Goal: Transaction & Acquisition: Subscribe to service/newsletter

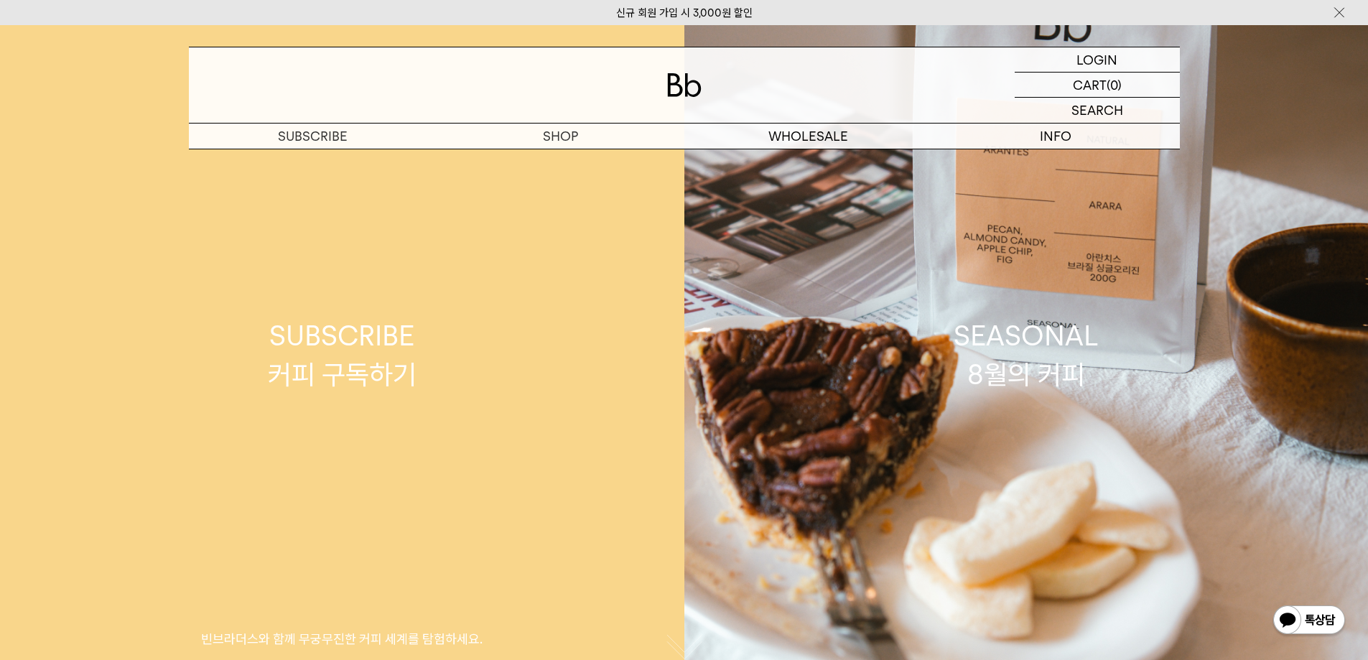
click at [406, 332] on div "SUBSCRIBE 커피 구독하기" at bounding box center [342, 355] width 149 height 76
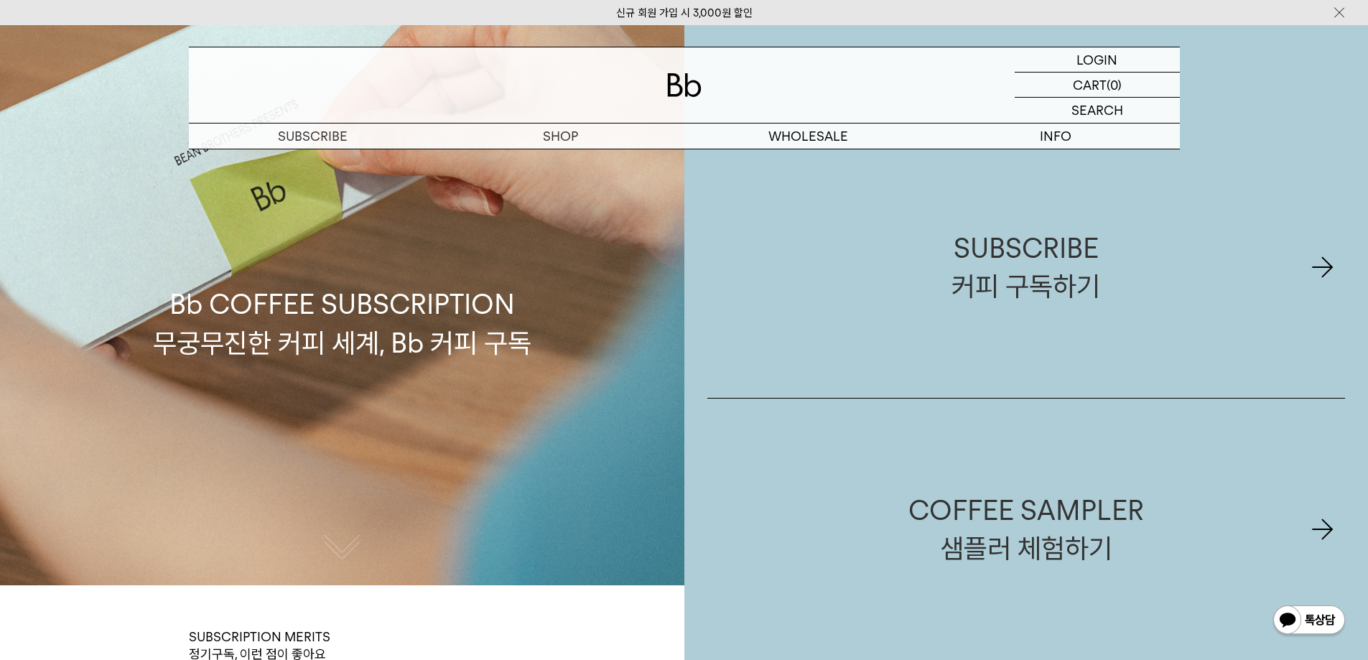
scroll to position [359, 0]
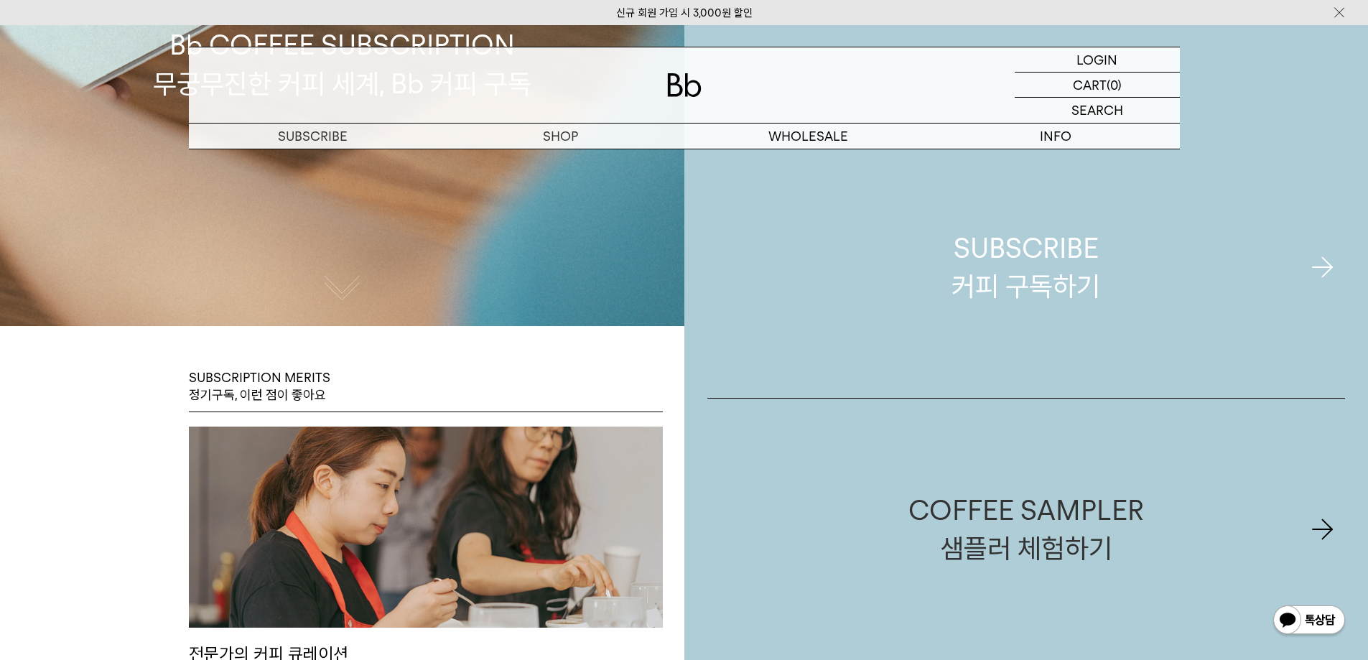
click at [1077, 292] on div "SUBSCRIBE 커피 구독하기" at bounding box center [1026, 267] width 149 height 76
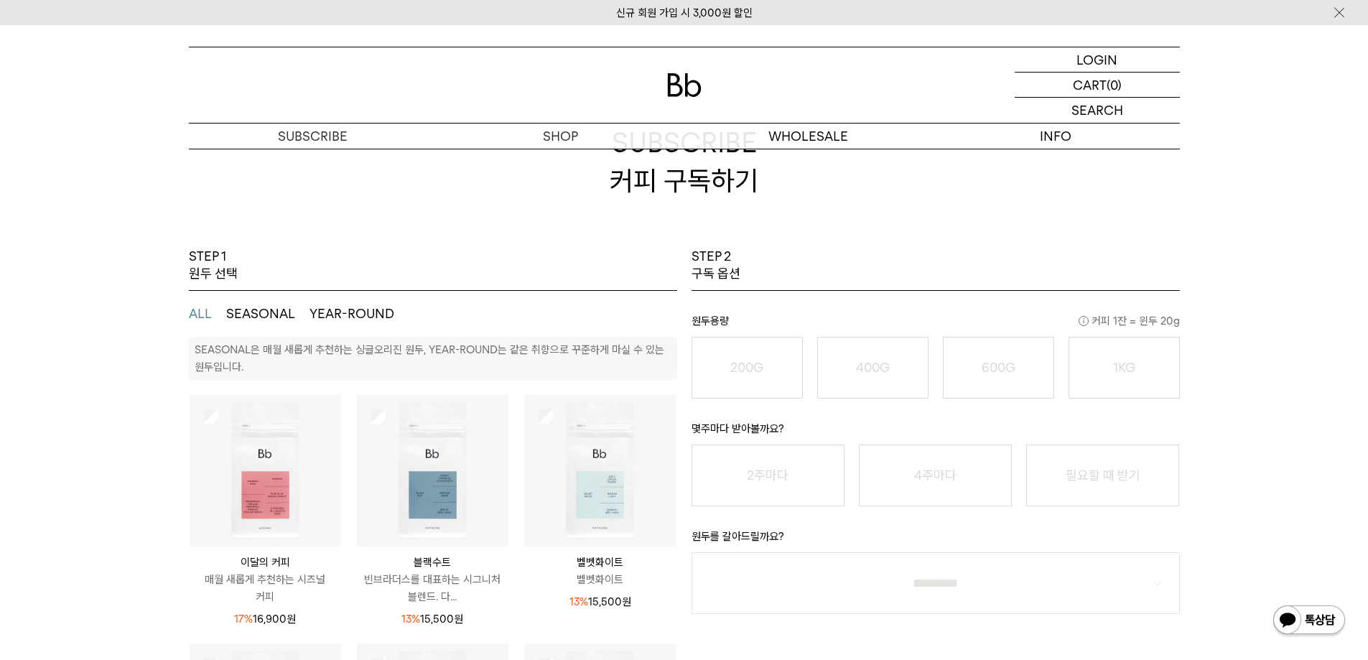
scroll to position [144, 0]
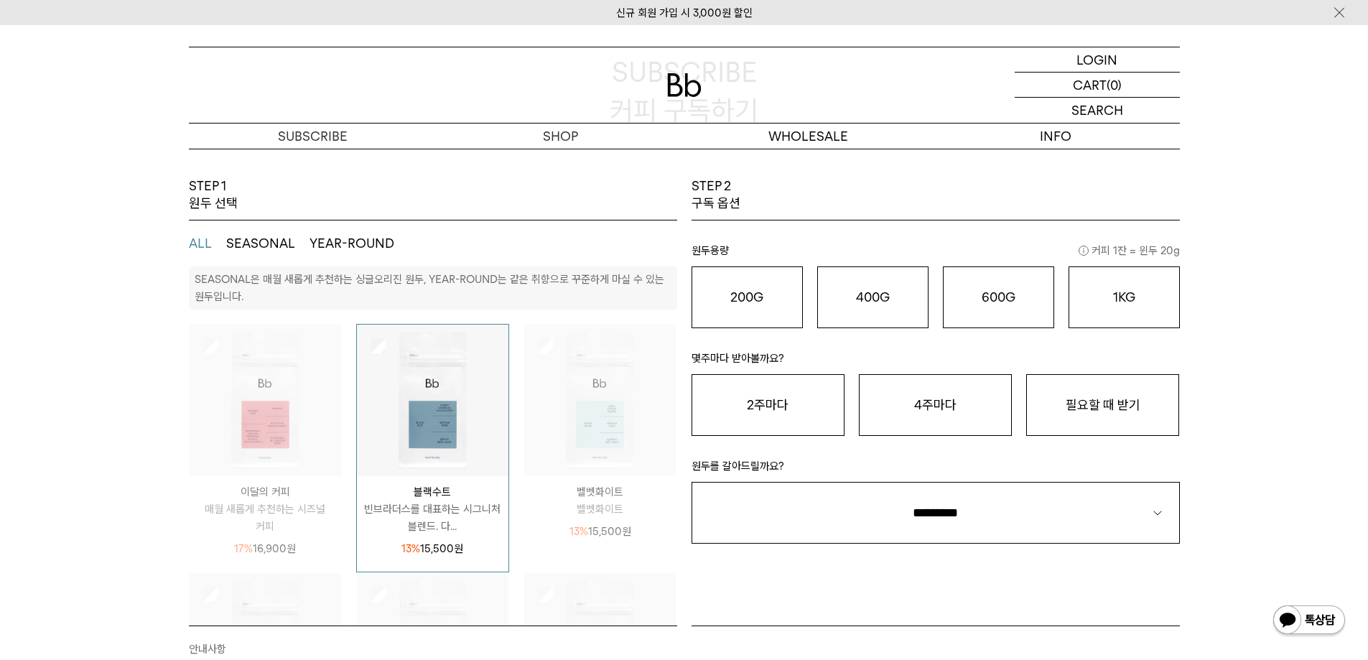
click at [1180, 320] on li "1KG 49,900 원" at bounding box center [1124, 297] width 126 height 62
click at [1142, 308] on button "1KG 49,900 원" at bounding box center [1124, 297] width 111 height 62
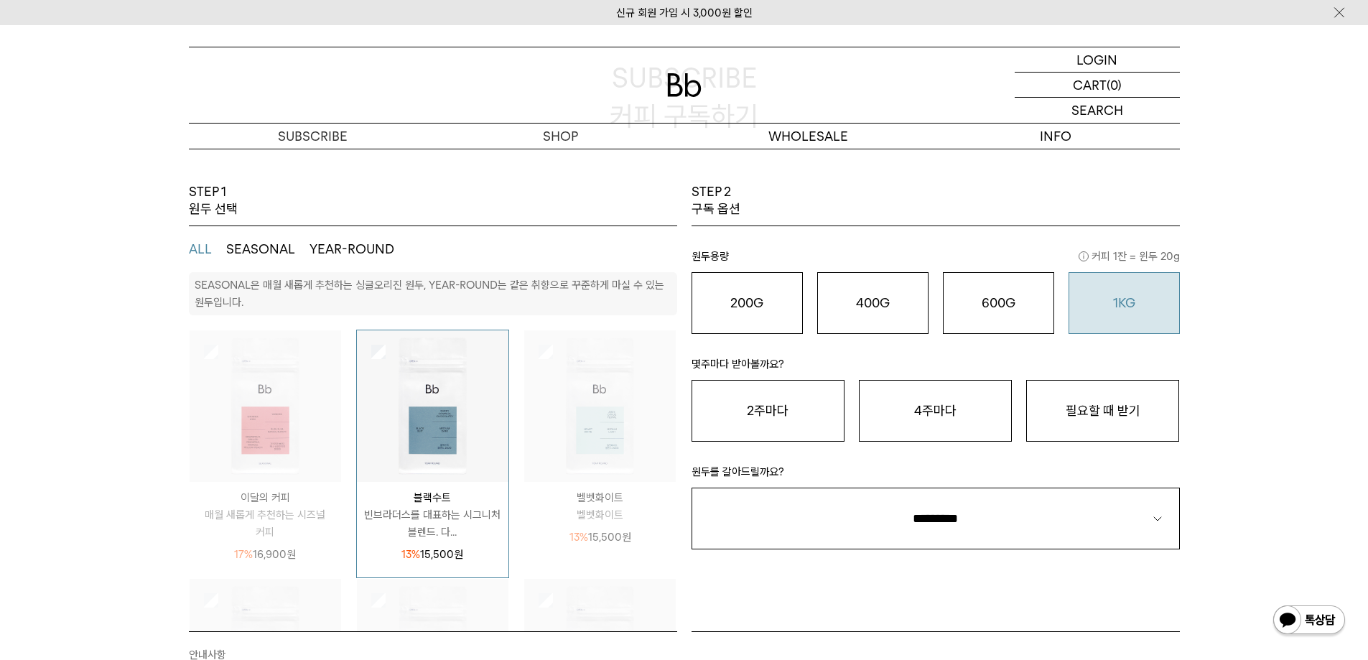
scroll to position [72, 0]
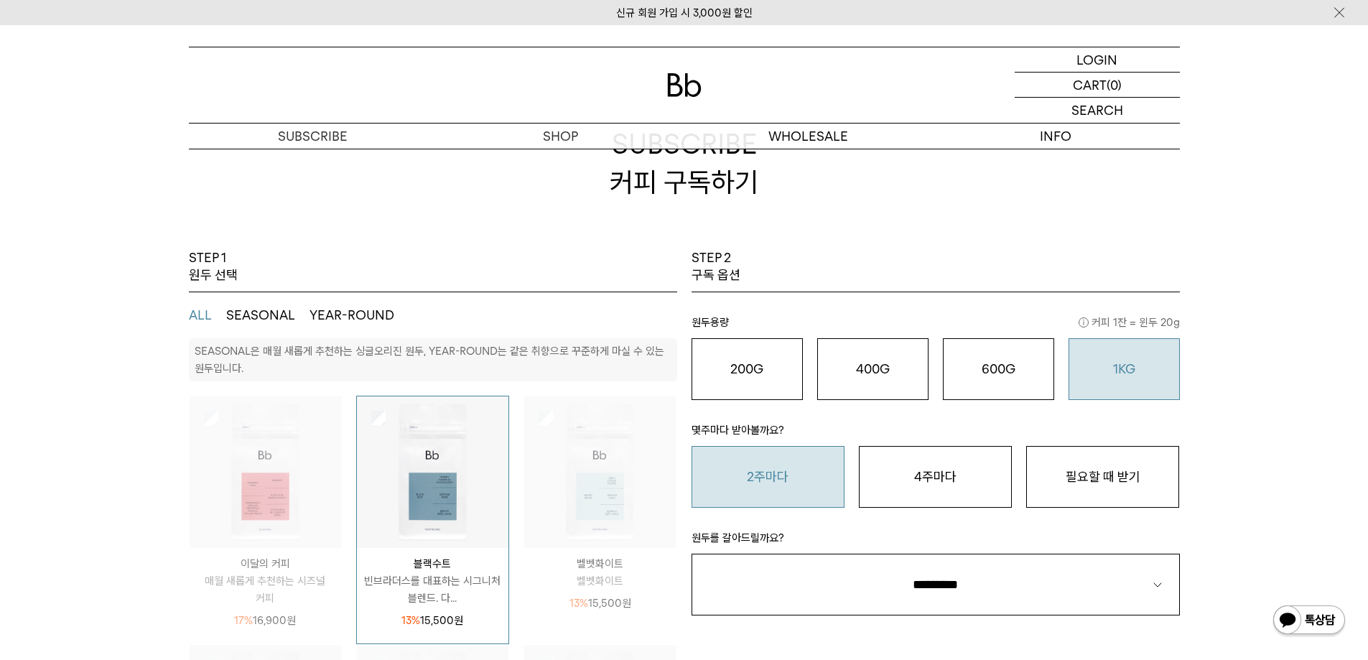
click at [768, 493] on button "2주마다" at bounding box center [768, 477] width 153 height 62
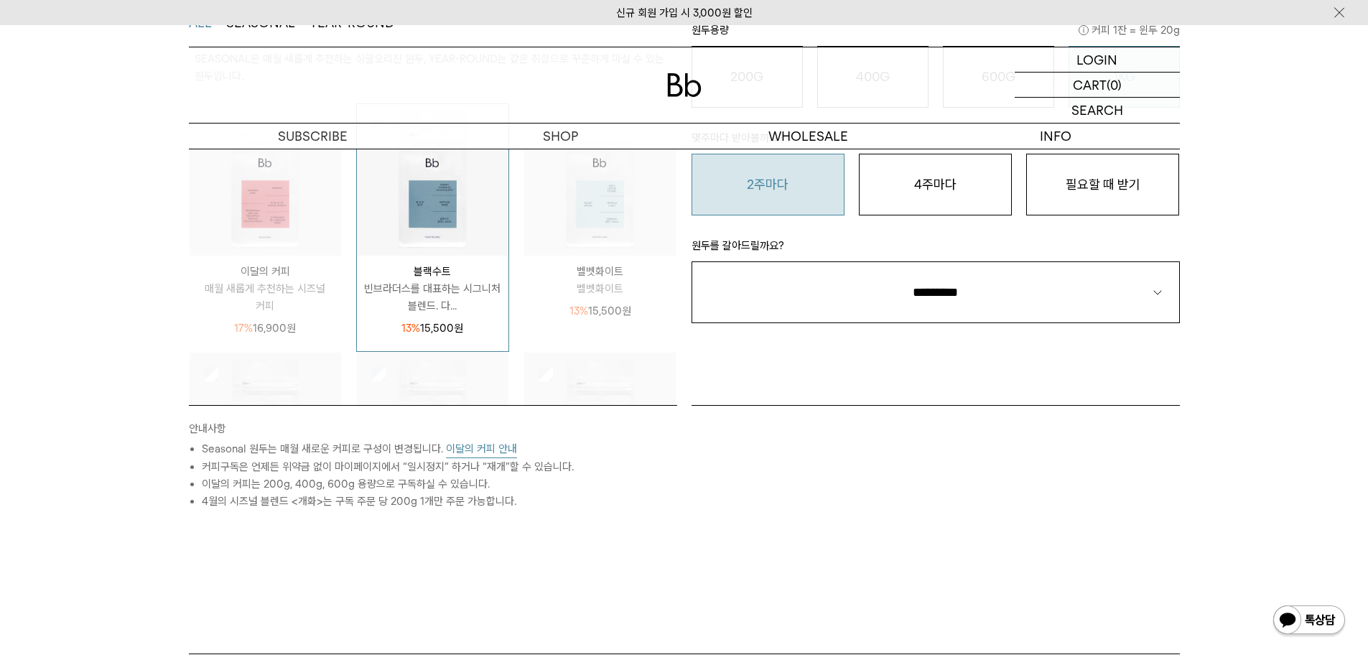
scroll to position [359, 0]
